Goal: Check status: Check status

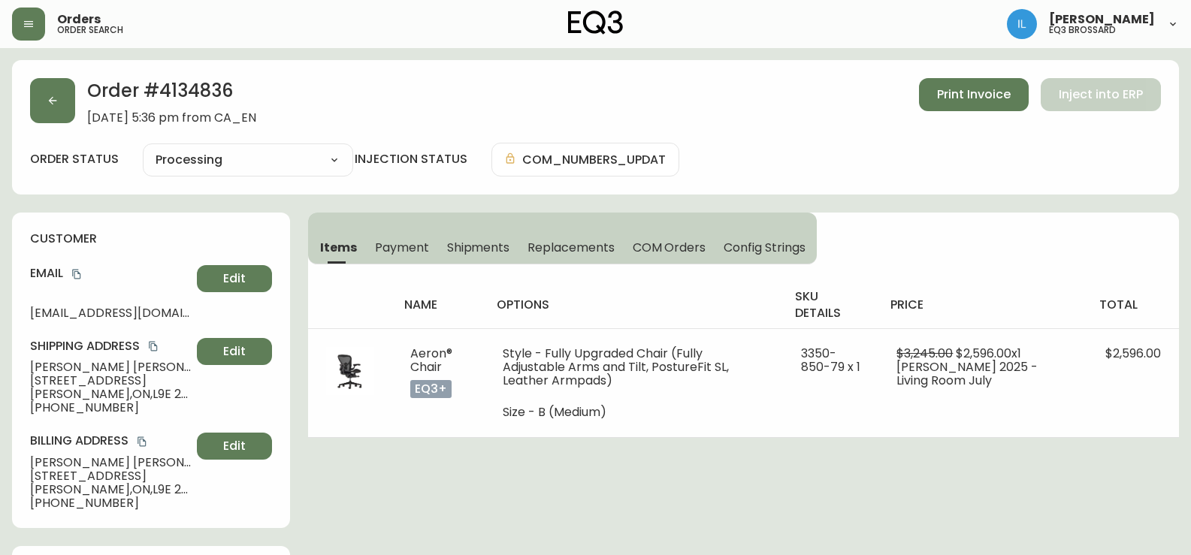
select select "PROCESSING"
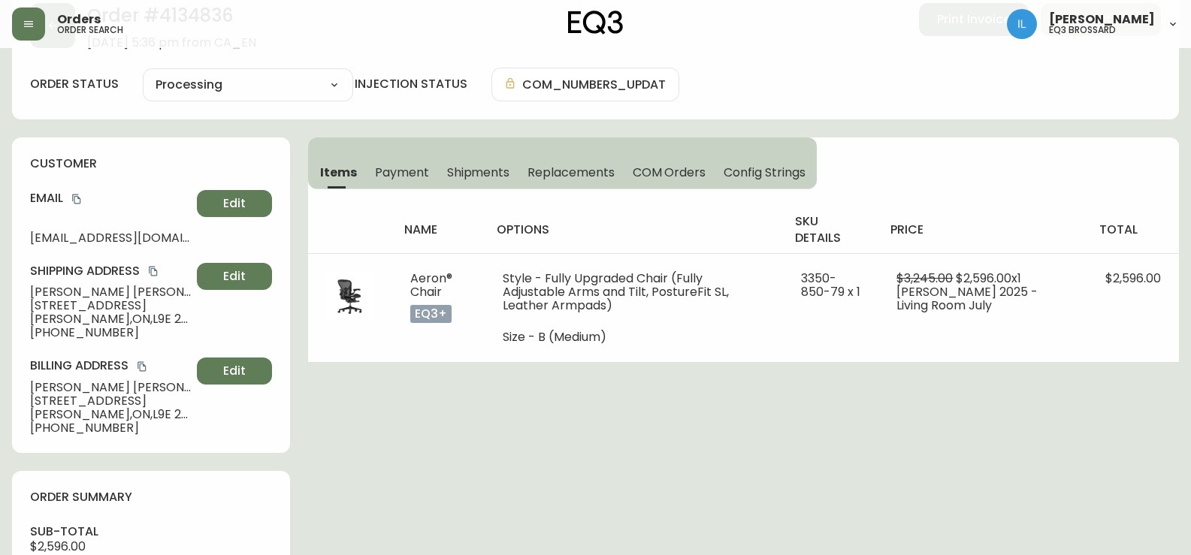
click at [36, 17] on button "button" at bounding box center [28, 24] width 33 height 33
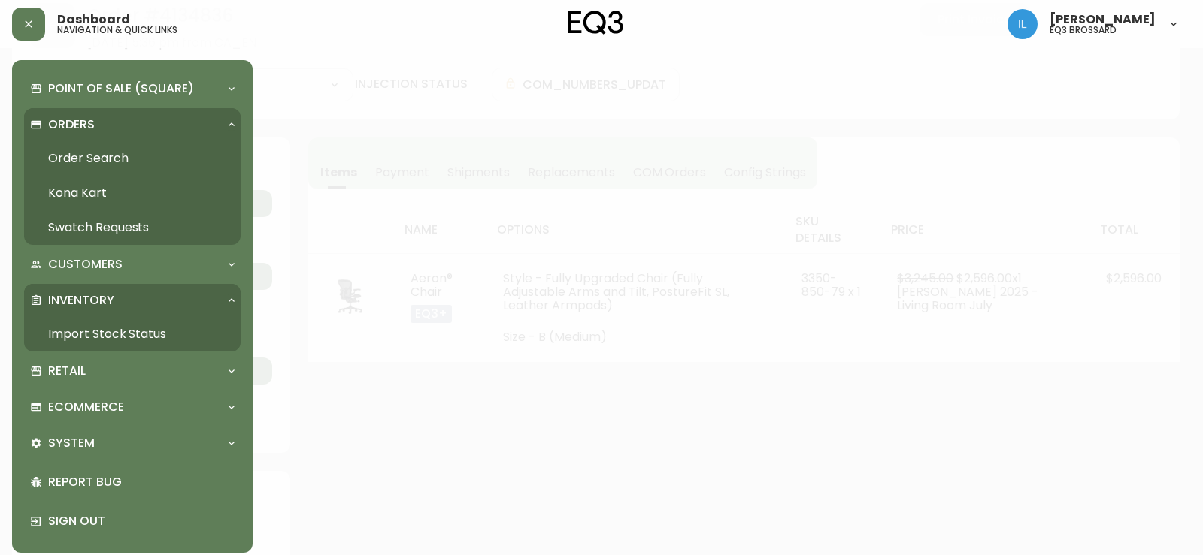
scroll to position [76, 0]
click at [110, 135] on div "Orders" at bounding box center [132, 124] width 216 height 33
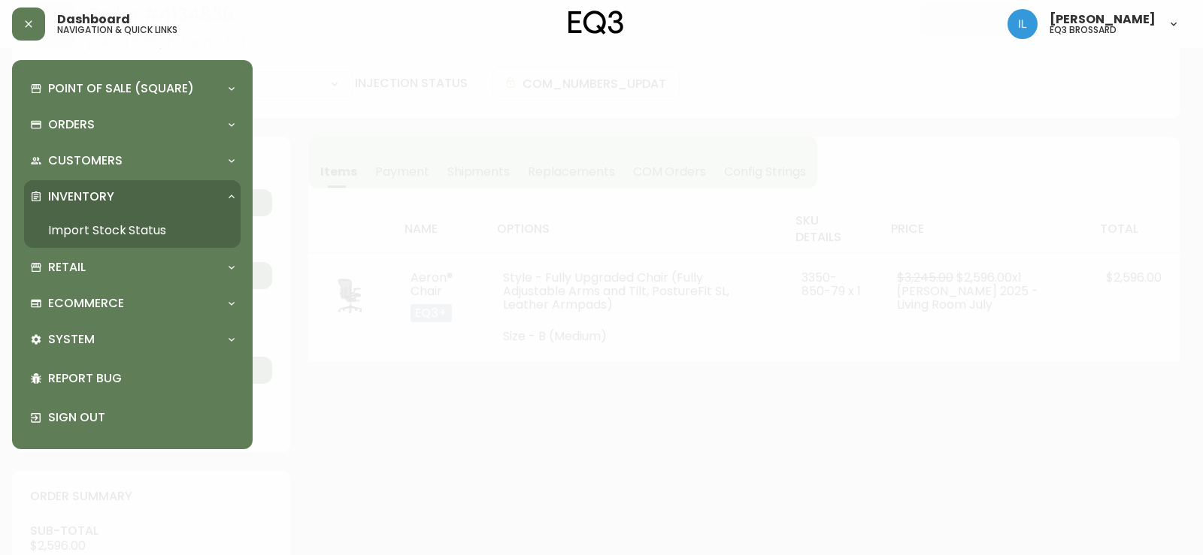
click at [98, 198] on p "Inventory" at bounding box center [81, 197] width 66 height 17
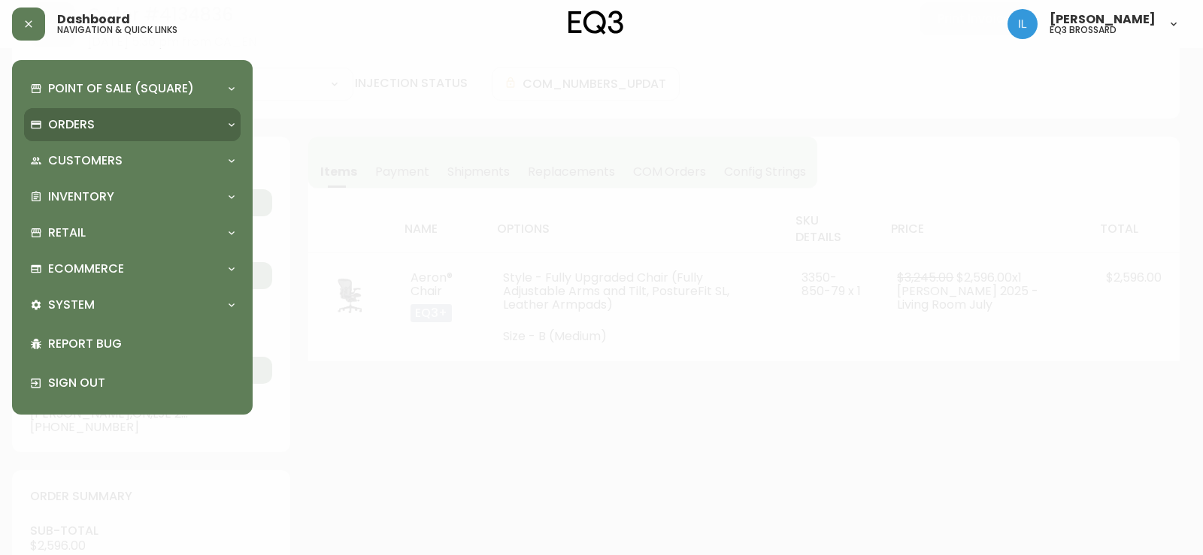
click at [104, 131] on div "Orders" at bounding box center [124, 125] width 189 height 17
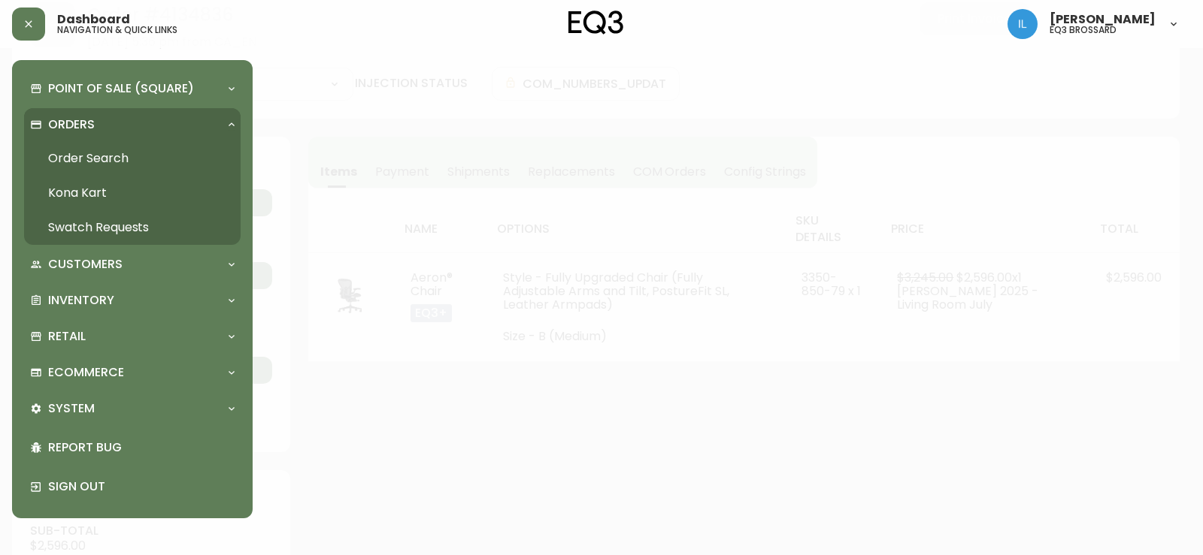
click at [100, 150] on link "Order Search" at bounding box center [132, 158] width 216 height 35
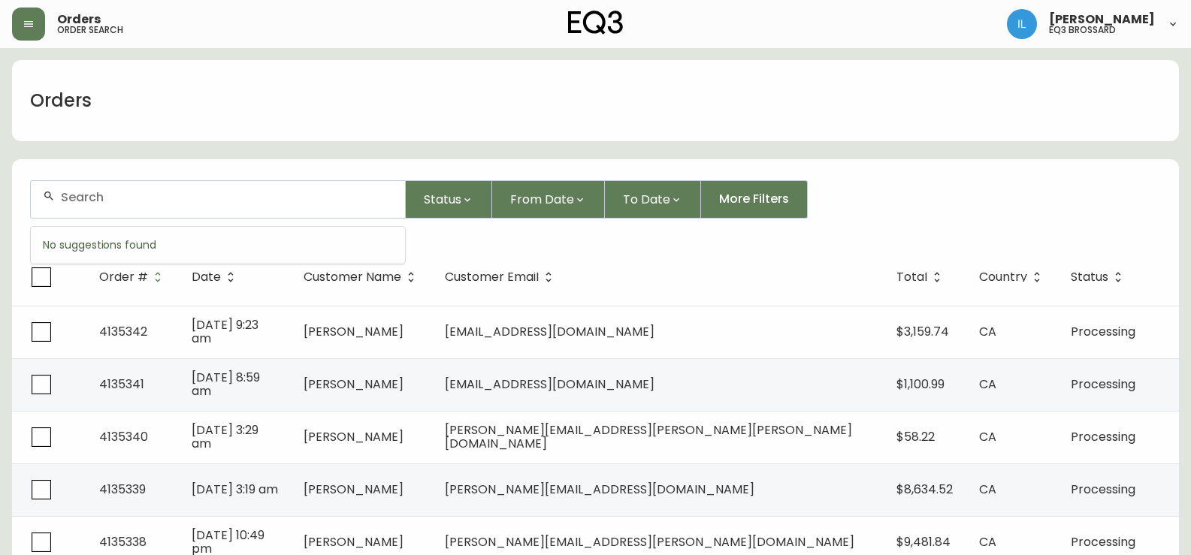
drag, startPoint x: 107, startPoint y: 197, endPoint x: 107, endPoint y: 189, distance: 7.6
click at [107, 192] on input "text" at bounding box center [227, 197] width 332 height 14
paste input "4135330"
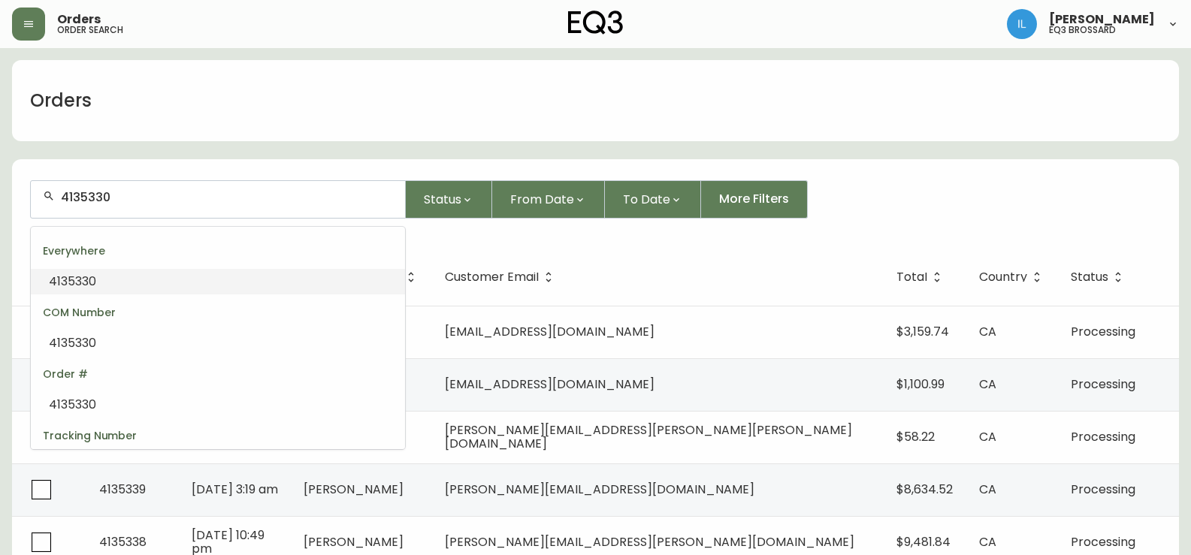
click at [188, 280] on li "4135330" at bounding box center [218, 282] width 374 height 26
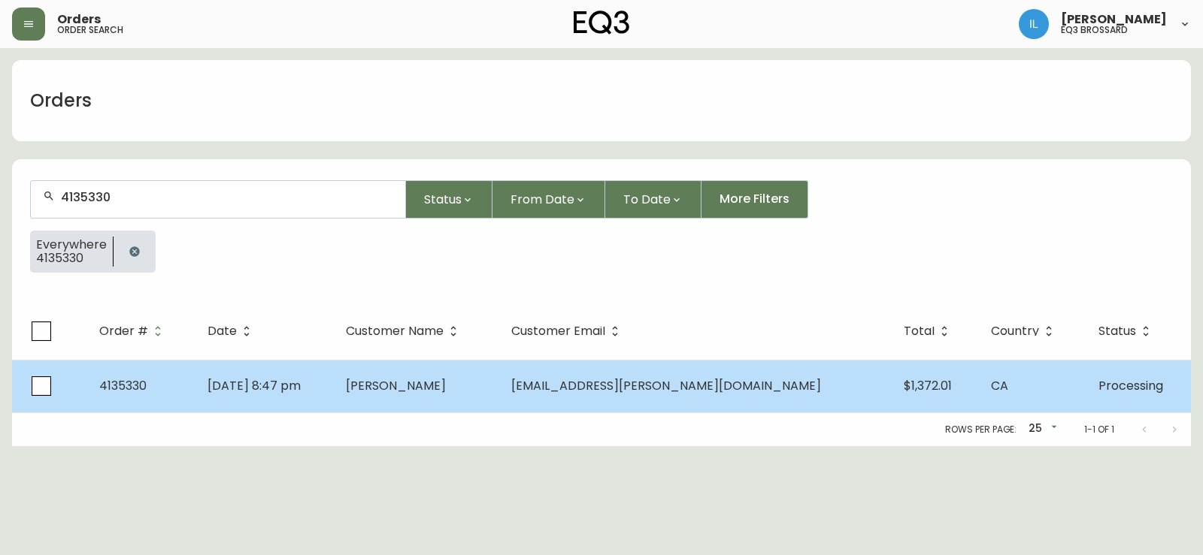
type input "4135330"
click at [333, 388] on td "[DATE] 8:47 pm" at bounding box center [264, 386] width 138 height 53
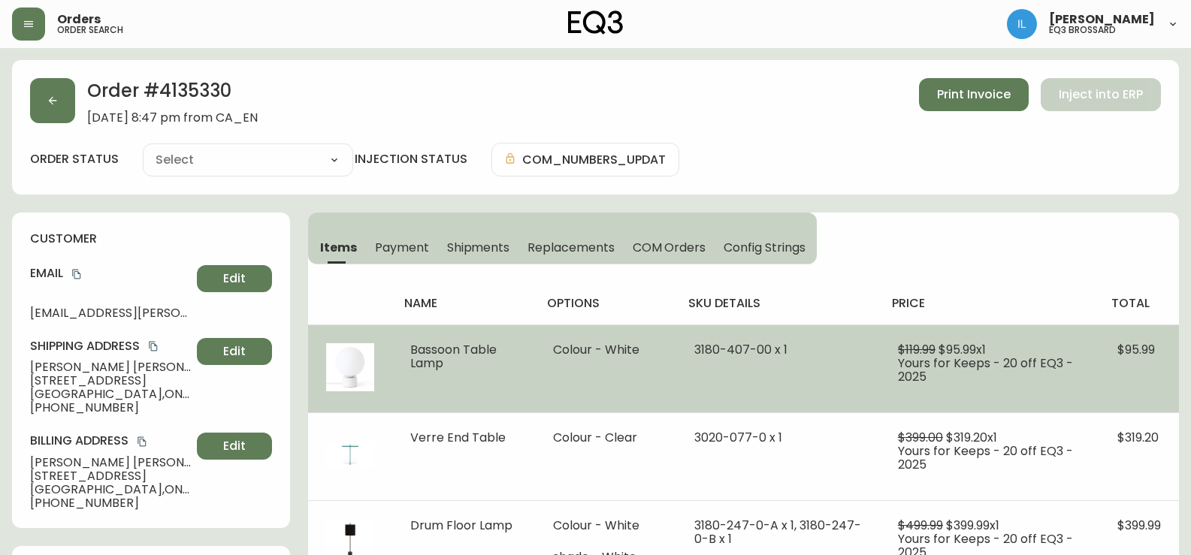
type input "Processing"
select select "PROCESSING"
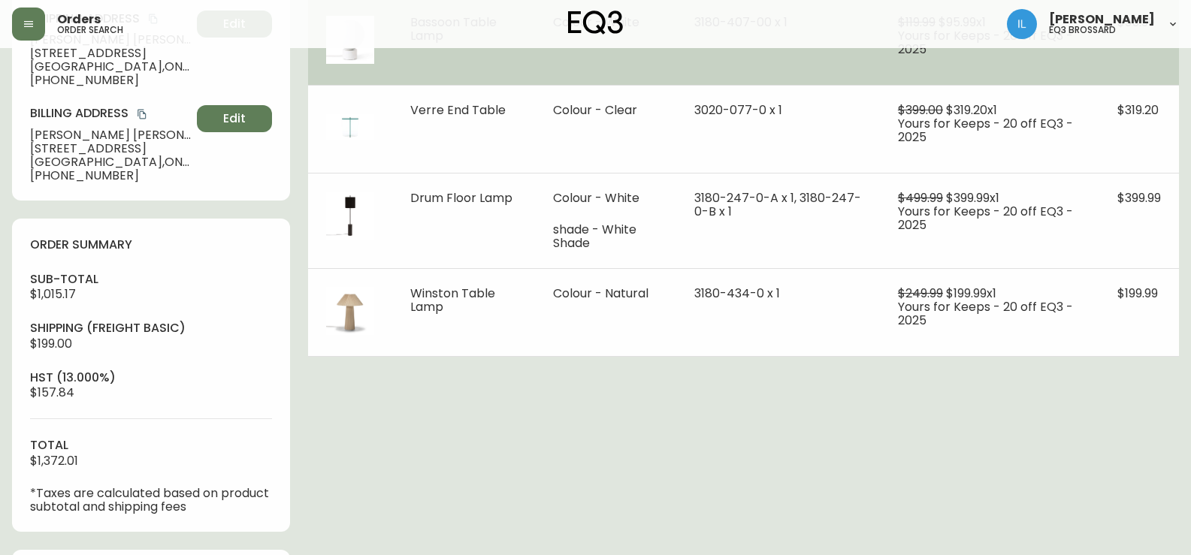
scroll to position [301, 0]
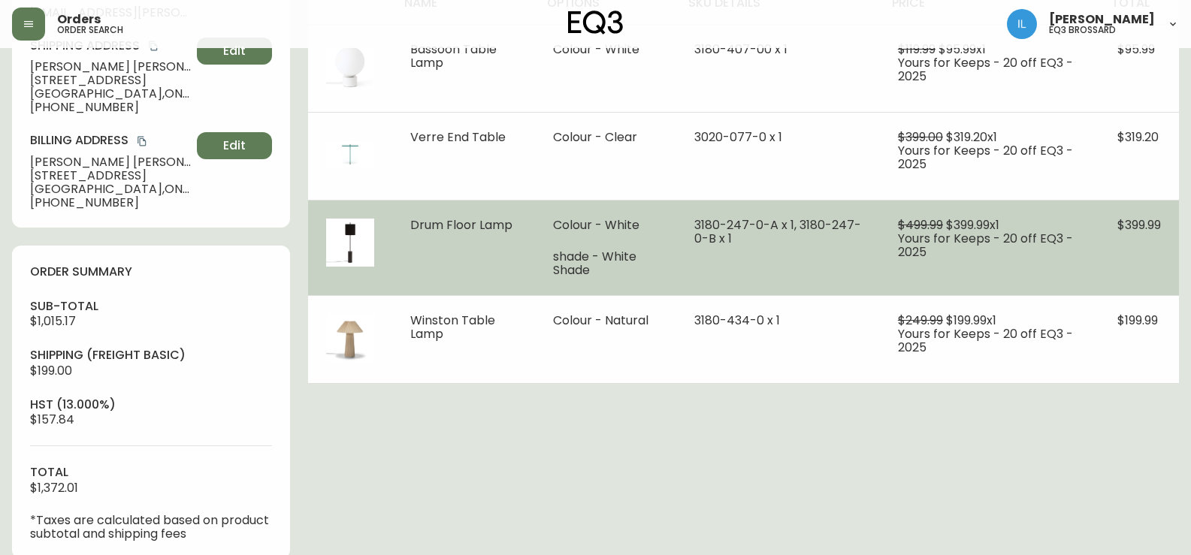
click at [494, 254] on td "Drum Floor Lamp" at bounding box center [463, 247] width 143 height 95
click at [441, 220] on span "Drum Floor Lamp" at bounding box center [461, 224] width 102 height 17
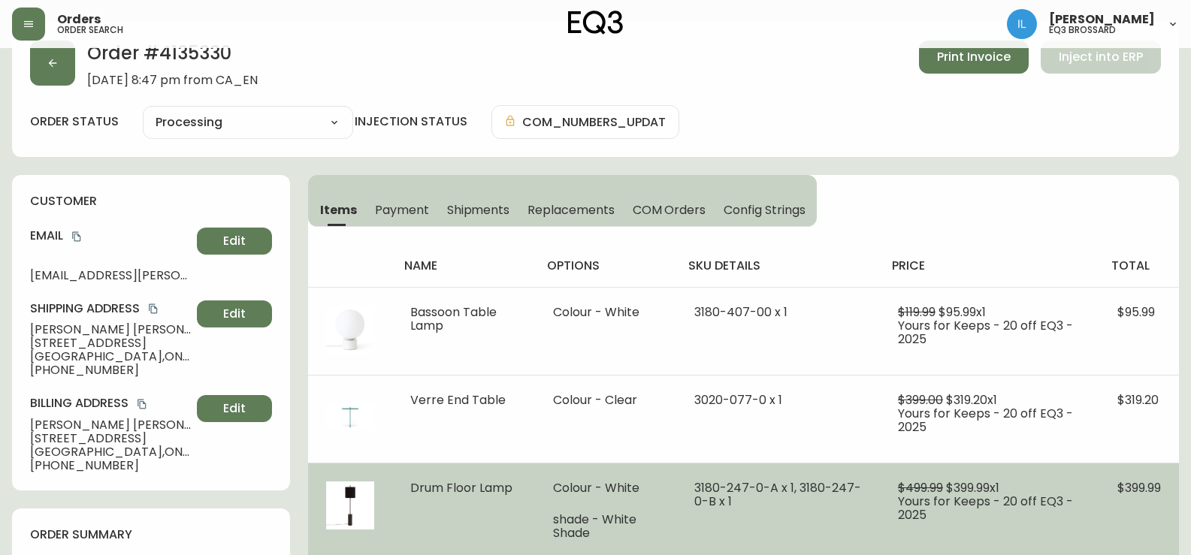
scroll to position [0, 0]
